Goal: Transaction & Acquisition: Purchase product/service

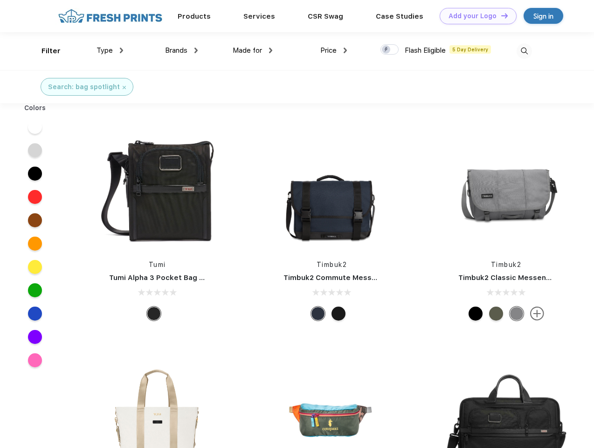
click at [475, 16] on link "Add your Logo Design Tool" at bounding box center [478, 16] width 77 height 16
click at [0, 0] on div "Design Tool" at bounding box center [0, 0] width 0 height 0
click at [501, 15] on link "Add your Logo Design Tool" at bounding box center [478, 16] width 77 height 16
click at [45, 51] on div "Filter" at bounding box center [51, 51] width 19 height 11
click at [110, 50] on span "Type" at bounding box center [105, 50] width 16 height 8
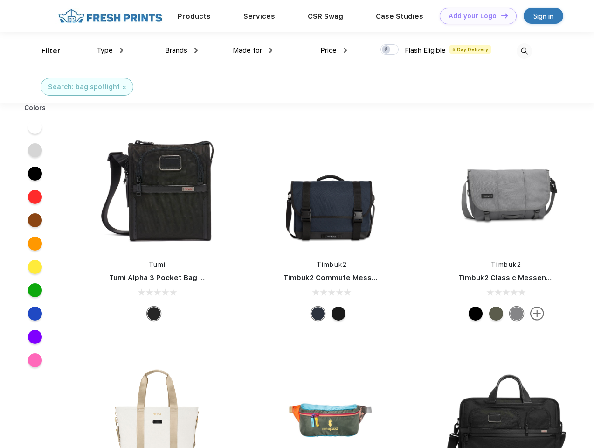
click at [181, 50] on span "Brands" at bounding box center [176, 50] width 22 height 8
click at [253, 50] on span "Made for" at bounding box center [247, 50] width 29 height 8
click at [334, 50] on span "Price" at bounding box center [329, 50] width 16 height 8
click at [390, 50] on div at bounding box center [390, 49] width 18 height 10
click at [387, 50] on input "checkbox" at bounding box center [384, 47] width 6 height 6
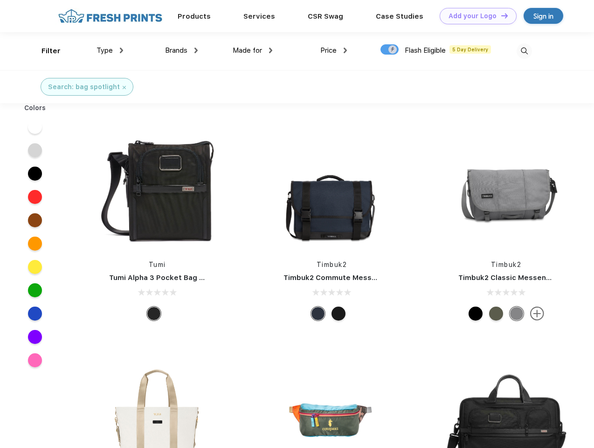
click at [524, 51] on img at bounding box center [524, 50] width 15 height 15
